Goal: Task Accomplishment & Management: Use online tool/utility

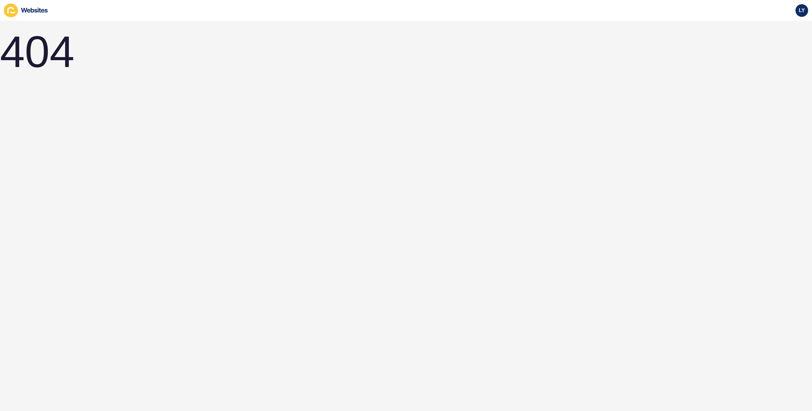
click at [18, 8] on icon at bounding box center [26, 11] width 45 height 14
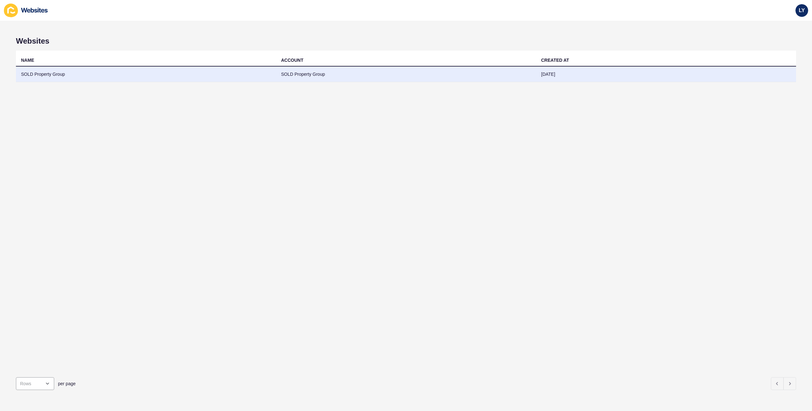
click at [119, 78] on td "SOLD Property Group" at bounding box center [146, 75] width 260 height 16
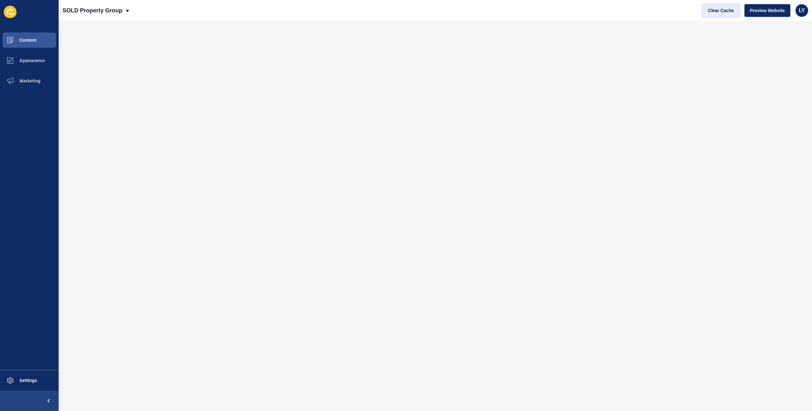
click at [717, 7] on span "Clear Cache" at bounding box center [721, 10] width 26 height 6
click at [767, 10] on span "Preview Website" at bounding box center [767, 10] width 35 height 6
click at [34, 59] on span "Appearance" at bounding box center [22, 60] width 46 height 5
click at [768, 8] on span "Preview Website" at bounding box center [767, 10] width 35 height 6
